Goal: Information Seeking & Learning: Compare options

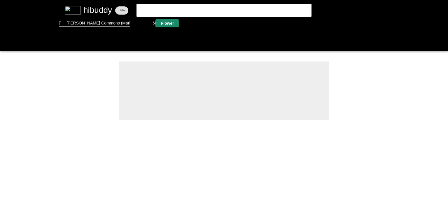
click at [169, 22] on flt-glass-pane at bounding box center [224, 107] width 448 height 215
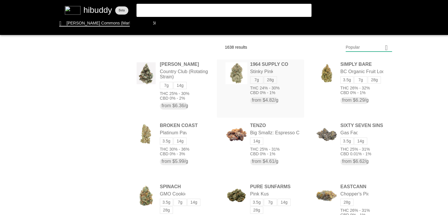
click at [260, 72] on flt-glass-pane at bounding box center [224, 107] width 448 height 215
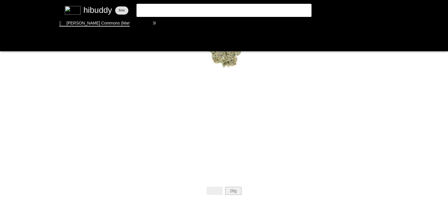
click at [233, 189] on flt-glass-pane at bounding box center [224, 107] width 448 height 215
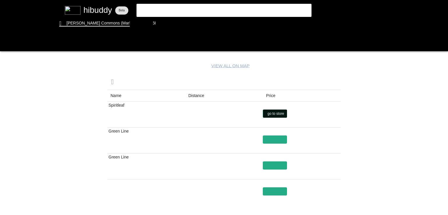
click at [272, 111] on flt-glass-pane at bounding box center [224, 107] width 448 height 215
click at [196, 99] on flt-glass-pane at bounding box center [224, 107] width 448 height 215
click at [282, 136] on flt-glass-pane at bounding box center [224, 107] width 448 height 215
click at [277, 165] on flt-glass-pane at bounding box center [224, 107] width 448 height 215
click at [166, 21] on flt-glass-pane at bounding box center [224, 107] width 448 height 215
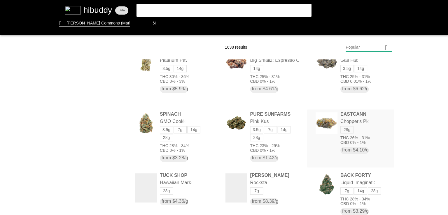
click at [324, 120] on flt-glass-pane at bounding box center [224, 107] width 448 height 215
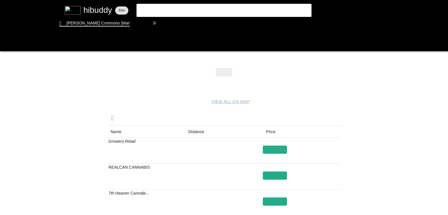
click at [198, 134] on flt-glass-pane at bounding box center [224, 107] width 448 height 215
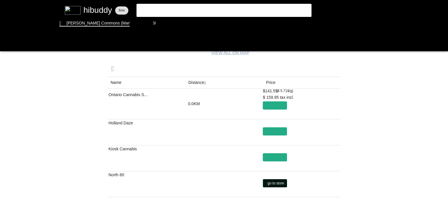
click at [275, 186] on flt-glass-pane at bounding box center [224, 107] width 448 height 215
click at [167, 21] on flt-glass-pane at bounding box center [224, 107] width 448 height 215
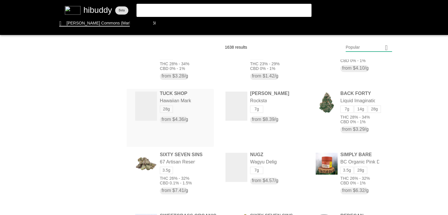
click at [170, 111] on flt-glass-pane at bounding box center [224, 107] width 448 height 215
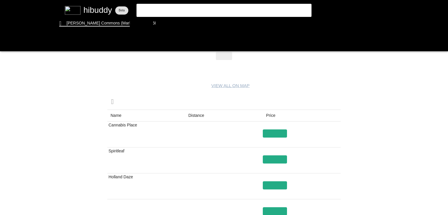
click at [192, 115] on flt-glass-pane at bounding box center [224, 107] width 448 height 215
